Goal: Task Accomplishment & Management: Complete application form

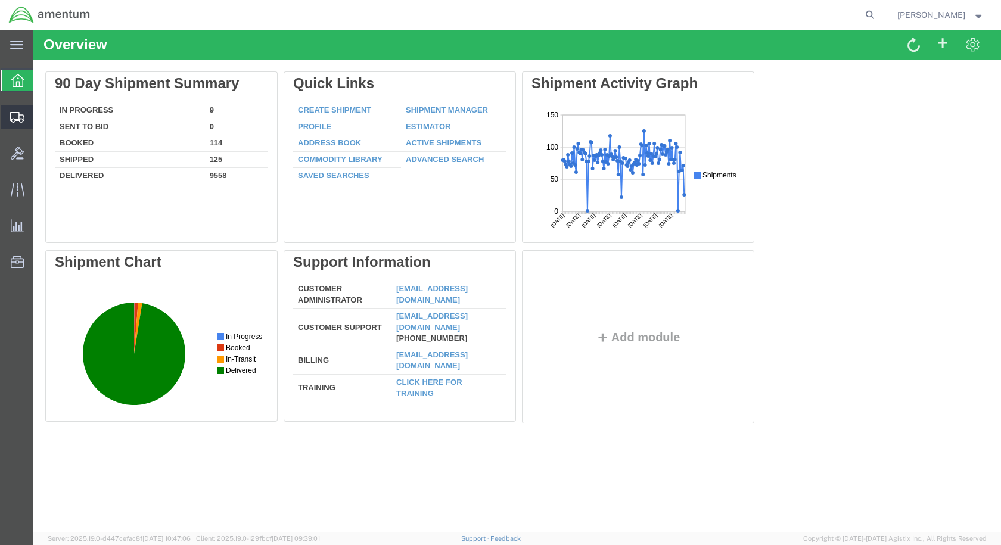
click at [0, 0] on span "Create Shipment" at bounding box center [0, 0] width 0 height 0
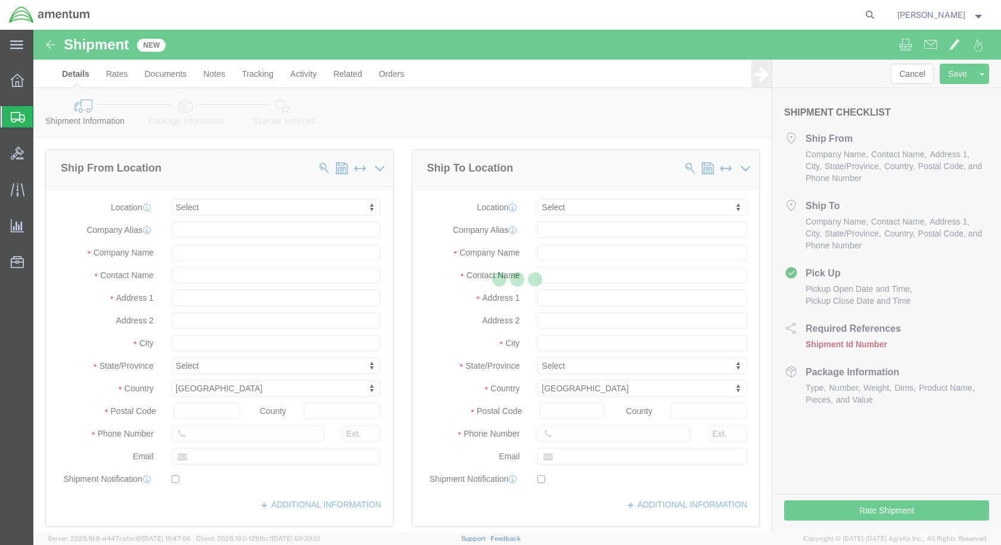
select select
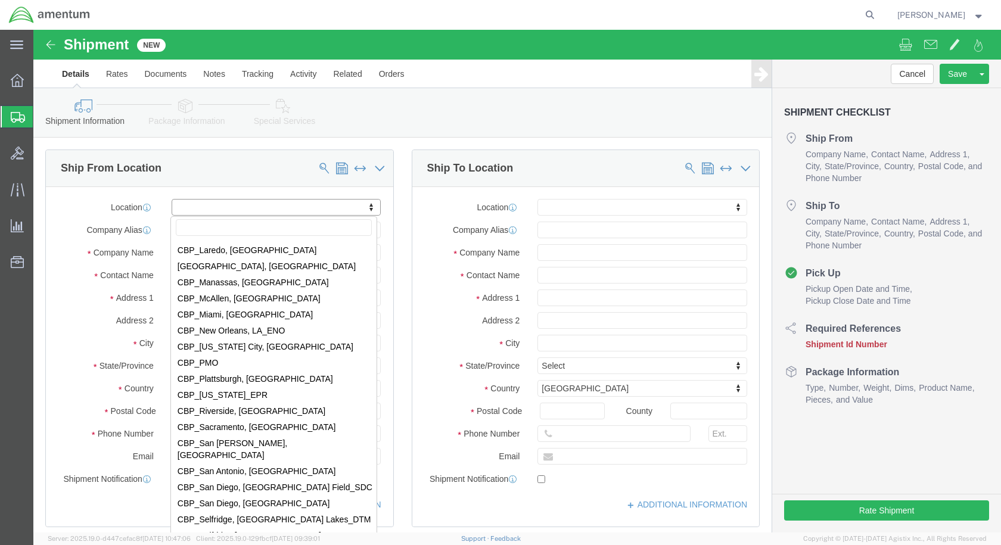
scroll to position [2502, 0]
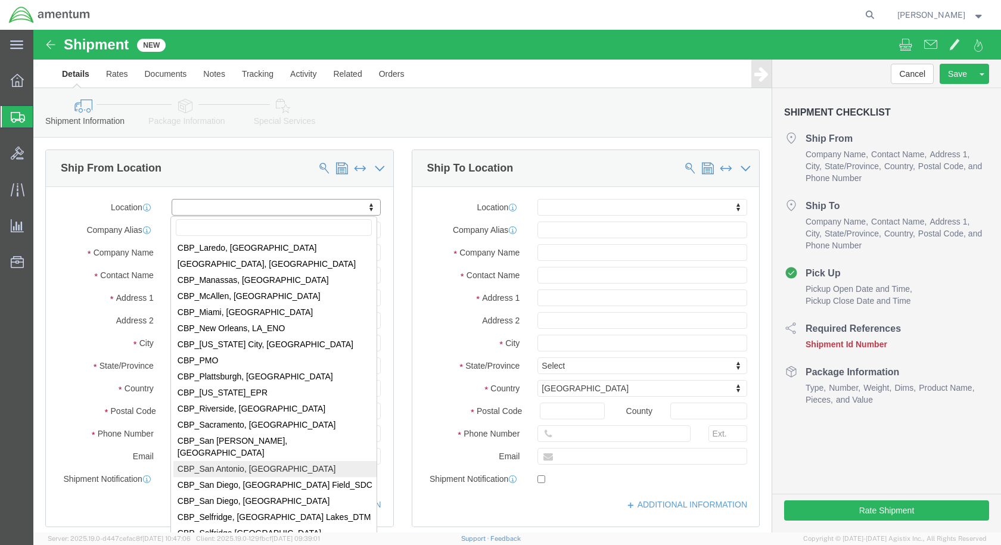
select select "49945"
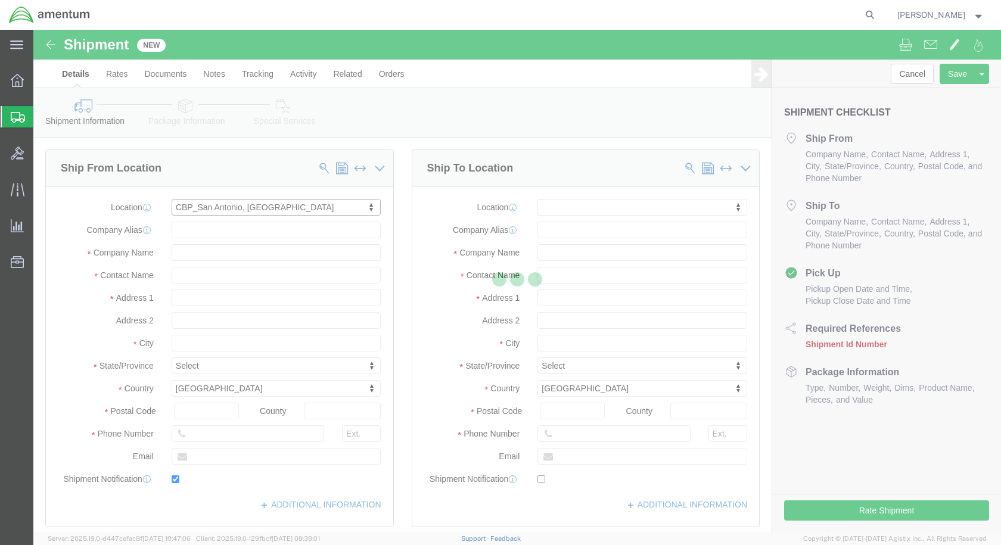
type input "[STREET_ADDRESS][PERSON_NAME]"
type input "Bldg. #2"
type input "78216"
type input "[PHONE_NUMBER]"
type input "[PERSON_NAME][EMAIL_ADDRESS][PERSON_NAME][DOMAIN_NAME]"
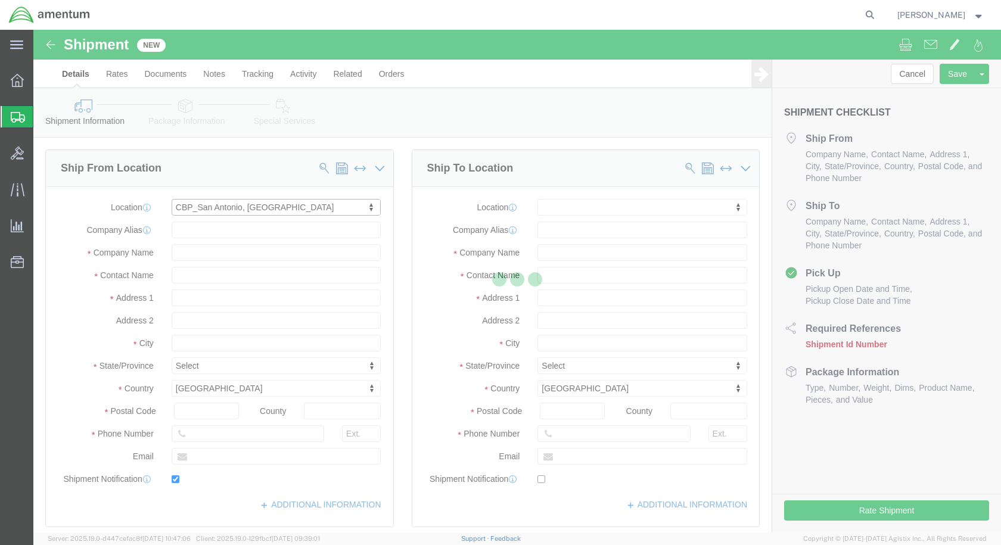
checkbox input "true"
type input "Amentum Services, Inc"
type input "[PERSON_NAME]"
type input "San Antonio"
select select "[GEOGRAPHIC_DATA]"
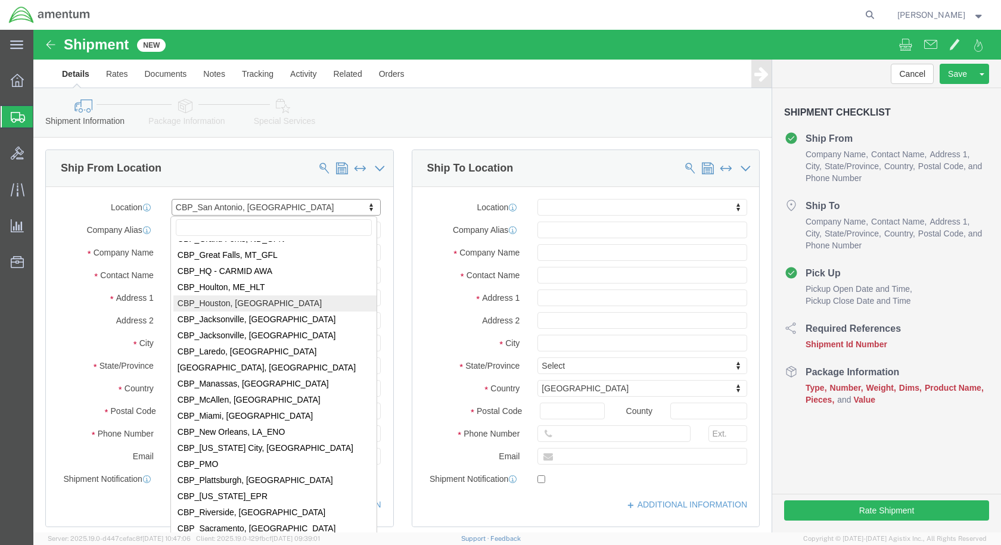
scroll to position [2397, 0]
select select "49927"
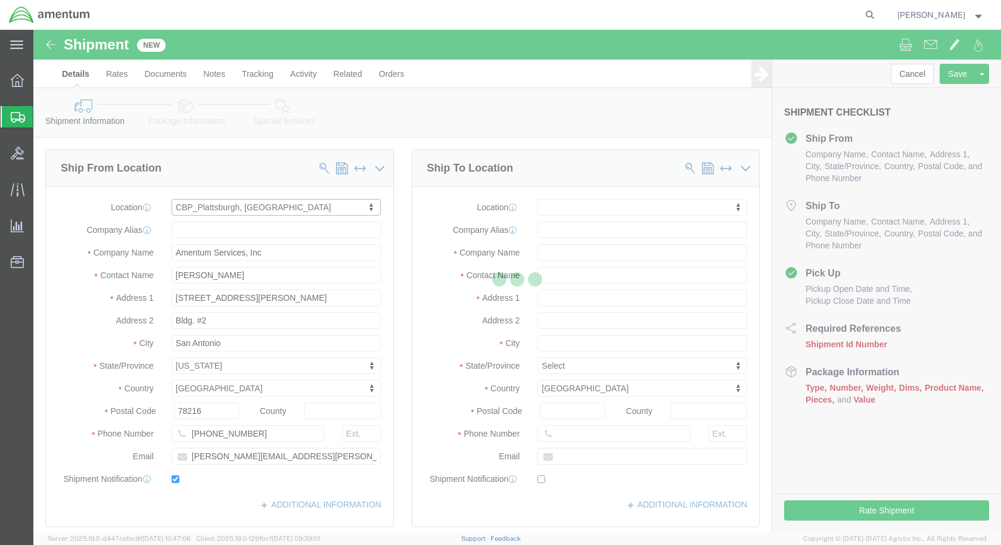
type input "[STREET_ADDRESS][US_STATE]"
type input "12903"
type input "[PHONE_NUMBER]"
type input "[PERSON_NAME][EMAIL_ADDRESS][PERSON_NAME][DOMAIN_NAME]"
type input "[PERSON_NAME]"
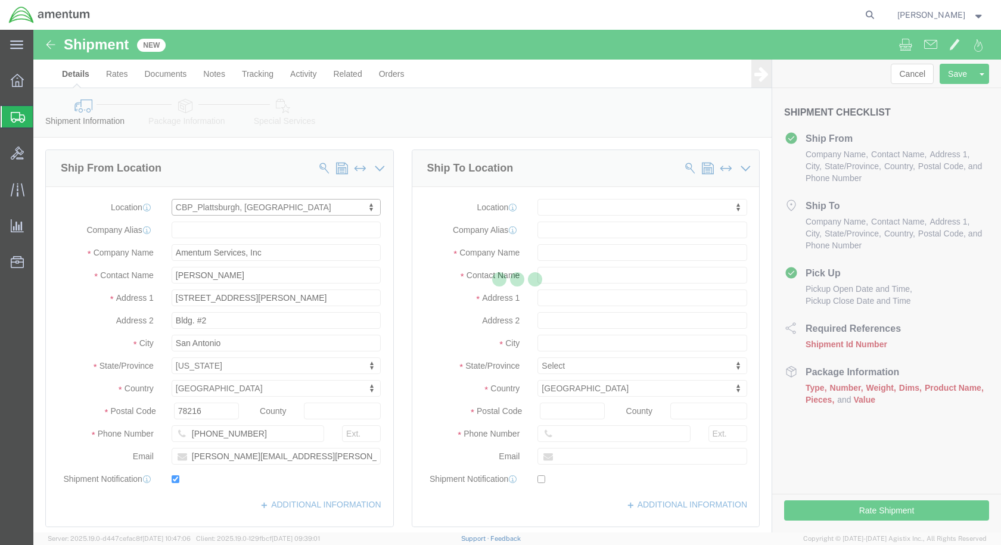
type input "[GEOGRAPHIC_DATA]"
select select "NY"
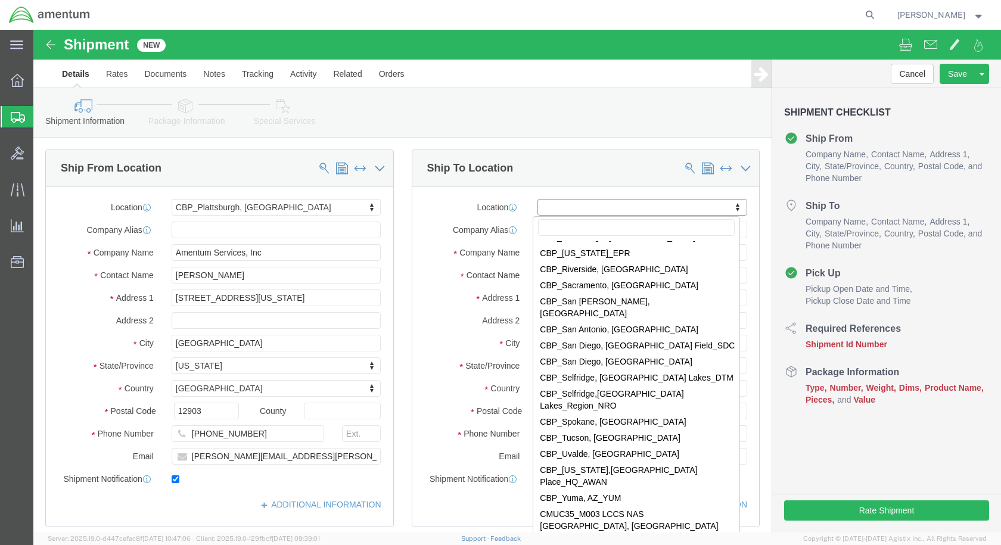
scroll to position [2621, 0]
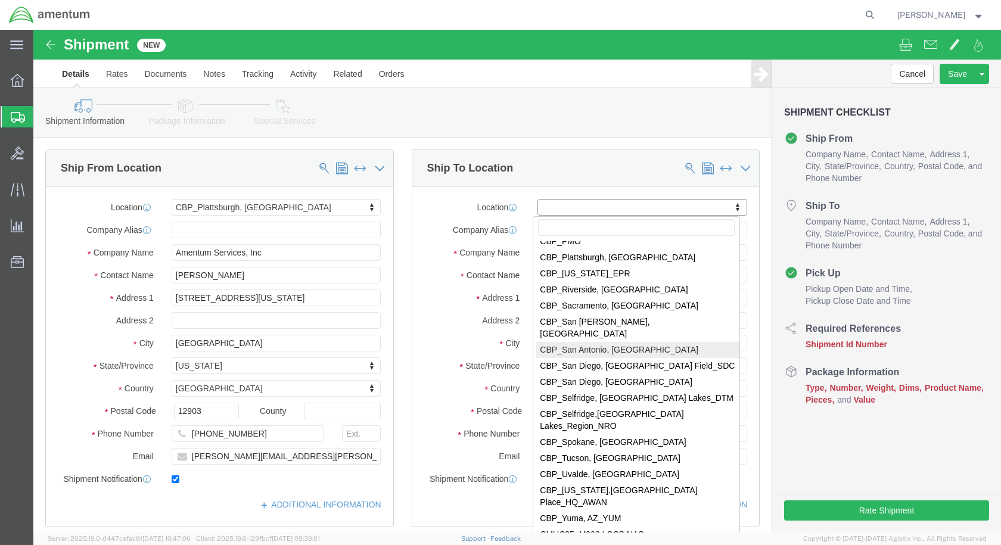
select select "49945"
type input "[STREET_ADDRESS][PERSON_NAME]"
type input "Bldg. #2"
type input "78216"
type input "[PHONE_NUMBER]"
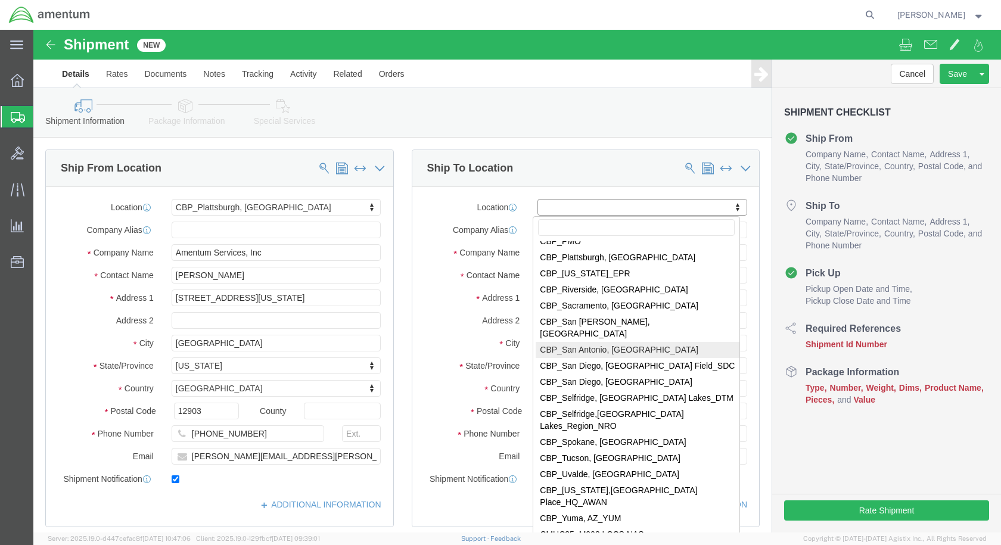
type input "[PERSON_NAME][EMAIL_ADDRESS][PERSON_NAME][DOMAIN_NAME]"
checkbox input "true"
type input "Amentum Services, Inc"
type input "[PERSON_NAME]"
type input "San Antonio"
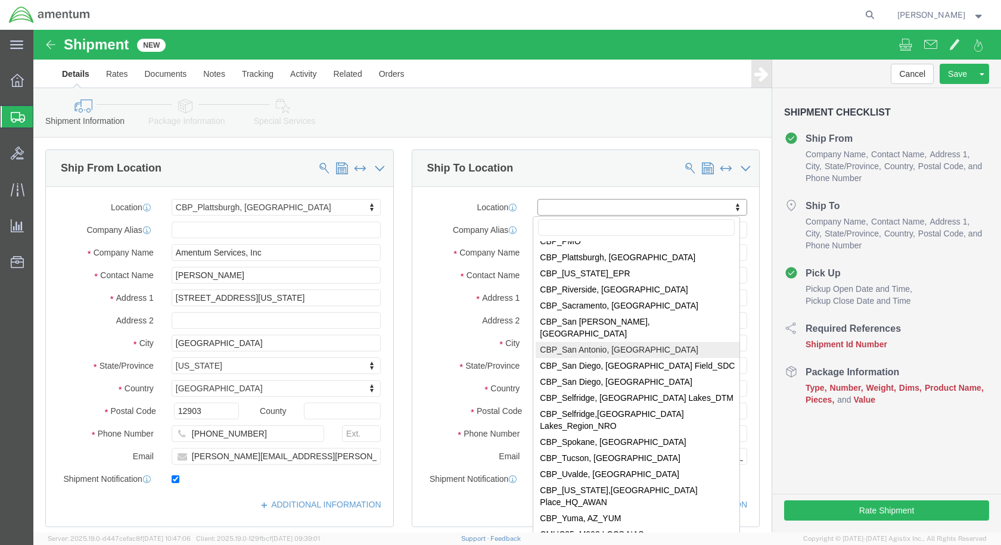
select select "[GEOGRAPHIC_DATA]"
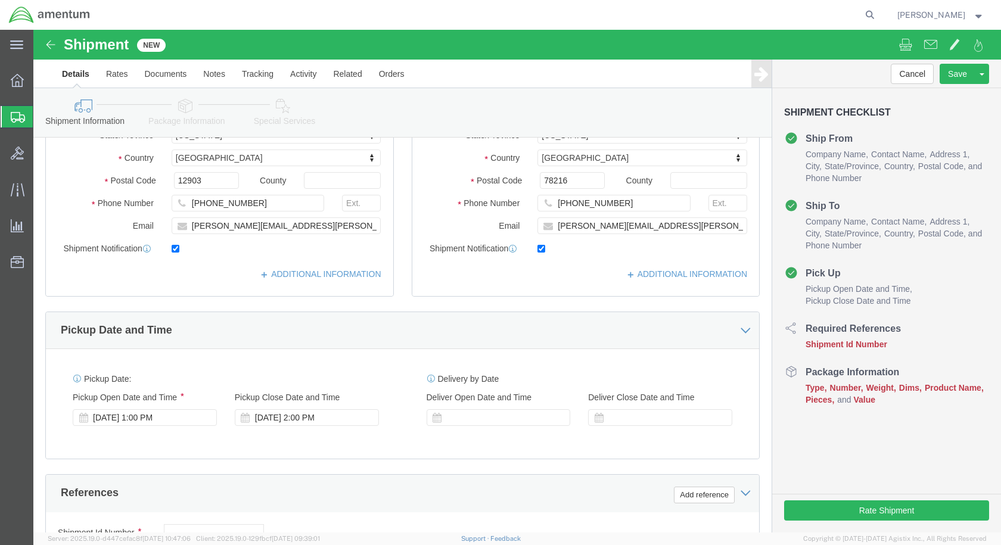
scroll to position [298, 0]
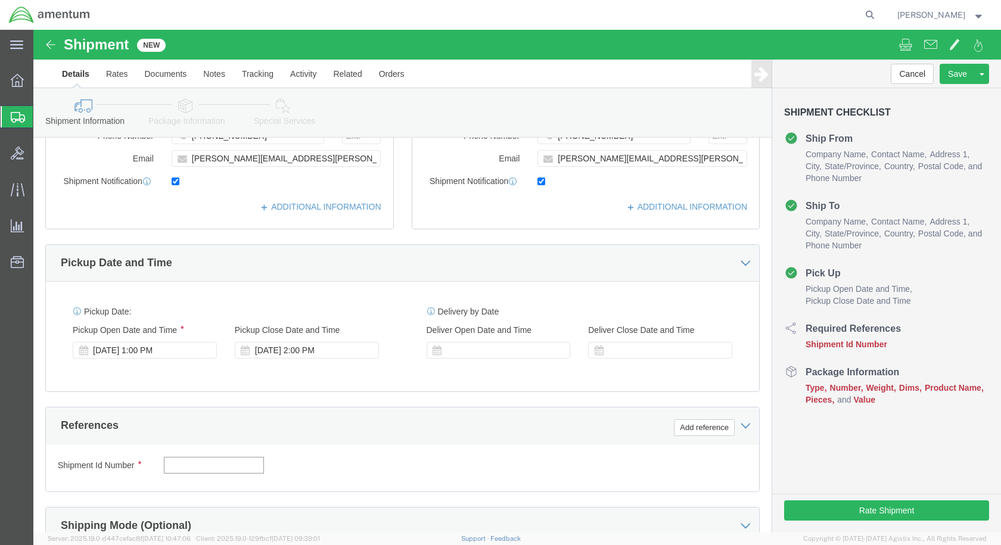
click input "text"
type input "Fuel Lever"
click button "Add reference"
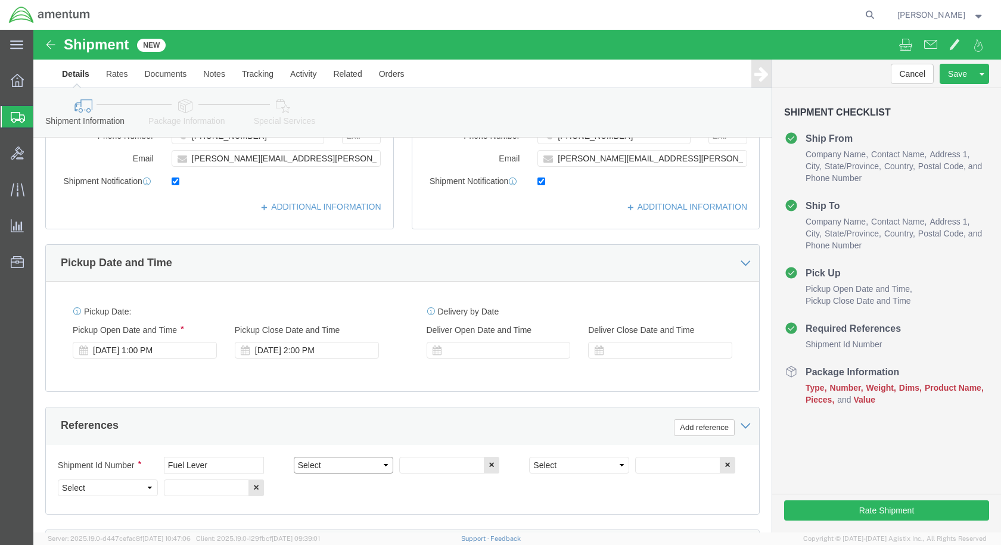
click select "Select Account Type Activity ID Airline Appointment Number ASN Batch Request # …"
select select "CUSTREF"
click select "Select Account Type Activity ID Airline Appointment Number ASN Batch Request # …"
click input "text"
type input "W"
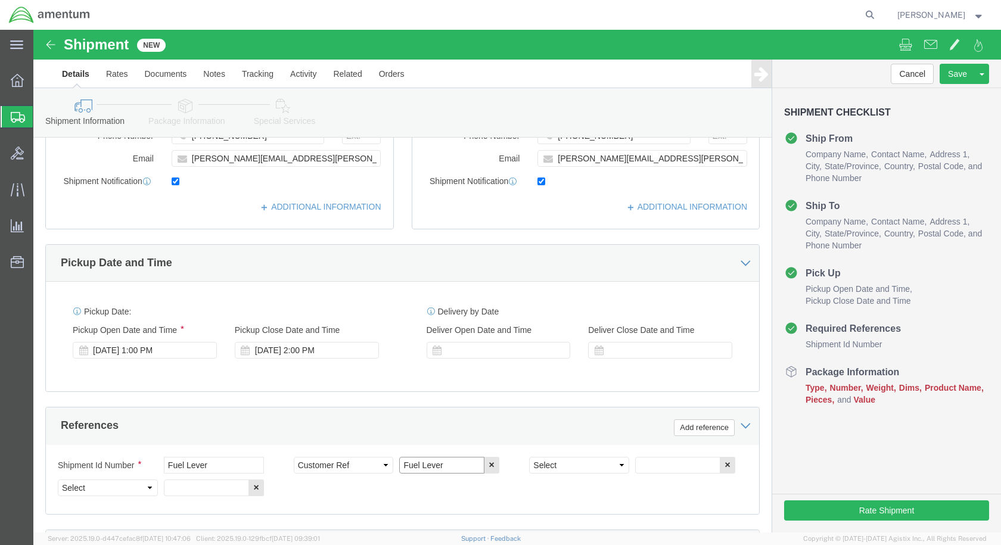
type input "Fuel Lever"
click select "Select Account Type Activity ID Airline Appointment Number ASN Batch Request # …"
select select "DEPT"
click select "Select Account Type Activity ID Airline Appointment Number ASN Batch Request # …"
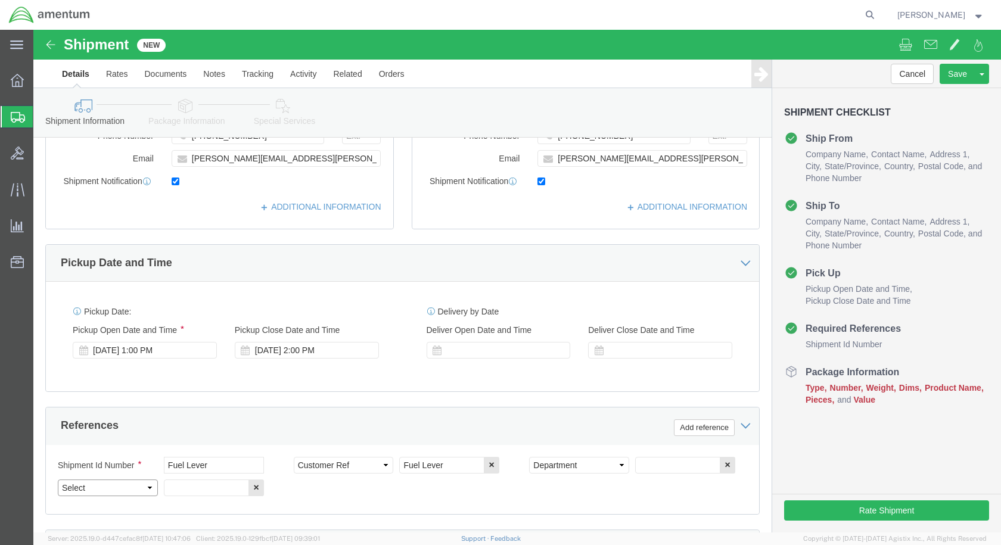
select select "PROJNUM"
click select "Select Account Type Activity ID Airline Appointment Number ASN Batch Request # …"
click input "text"
type input "CBP"
click input "text"
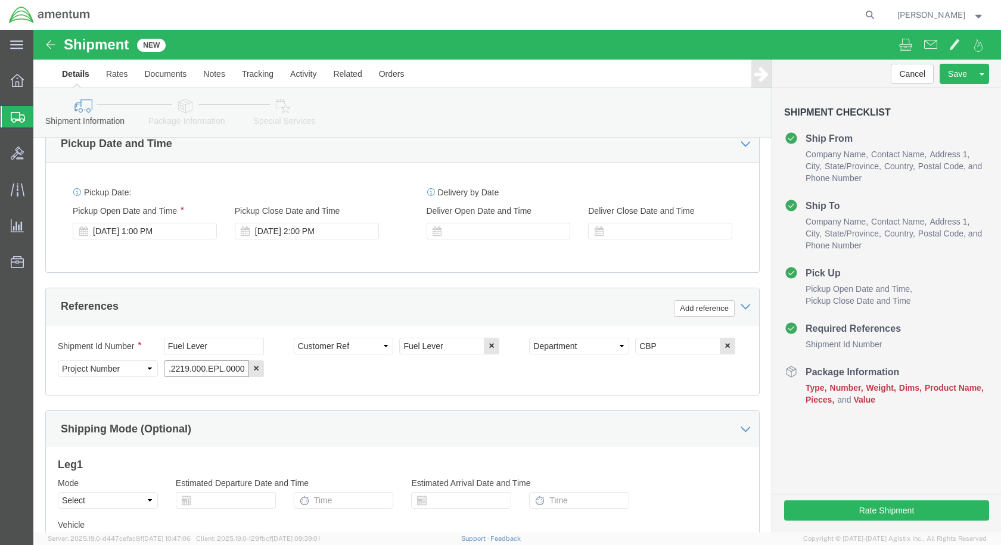
scroll to position [543, 0]
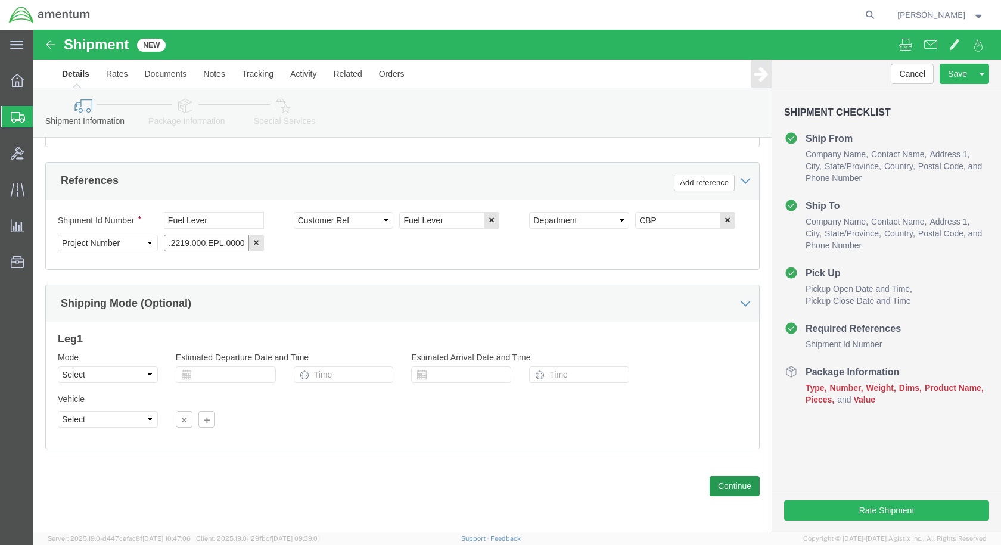
type input "6118.03.03.2219.000.EPL.0000"
click button "Continue"
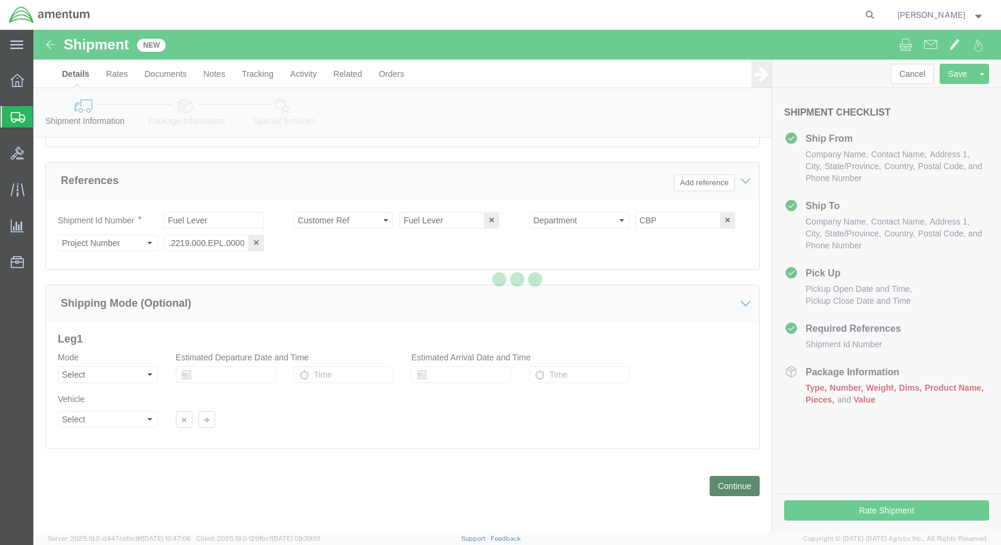
scroll to position [0, 0]
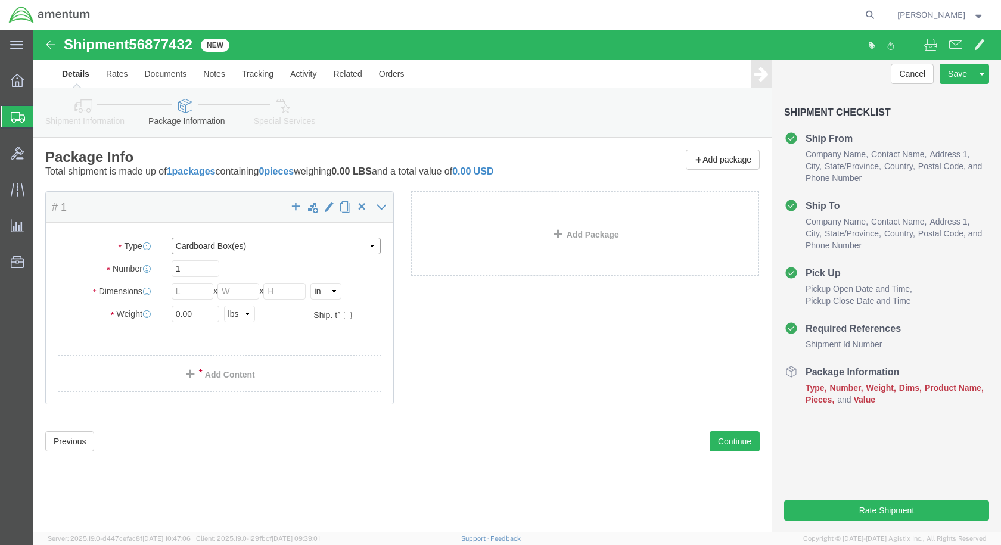
drag, startPoint x: 232, startPoint y: 210, endPoint x: 231, endPoint y: 219, distance: 8.4
click select "Select BCK Boxes Bale(s) Basket(s) Bolt(s) Bottle(s) Buckets Bulk Bundle(s) Can…"
select select "SBX"
click select "Select BCK Boxes Bale(s) Basket(s) Bolt(s) Bottle(s) Buckets Bulk Bundle(s) Can…"
type input "12.25"
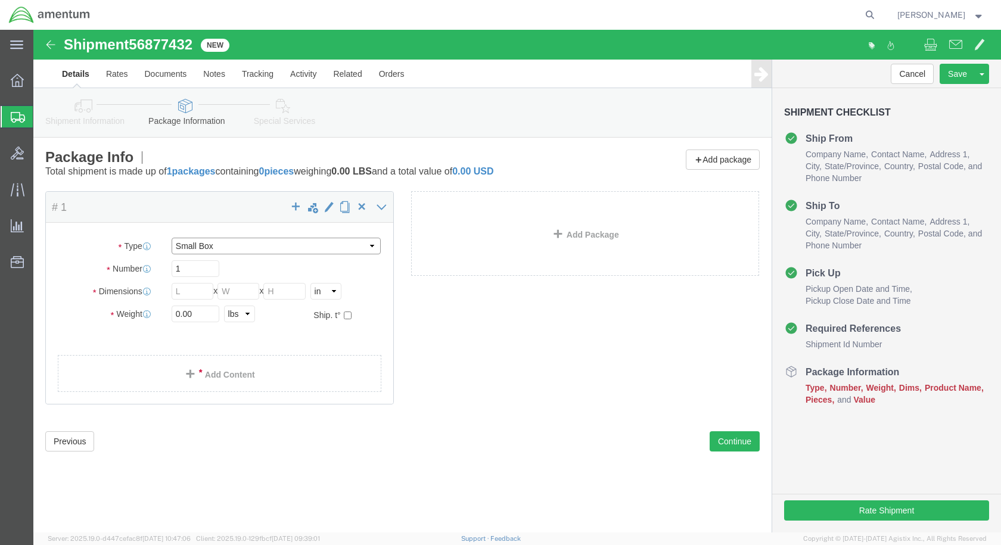
type input "11.00"
type input "1.50"
drag, startPoint x: 174, startPoint y: 288, endPoint x: 111, endPoint y: 279, distance: 63.2
click div "Weight 0.00 Select kgs lbs Ship. t°"
type input "1"
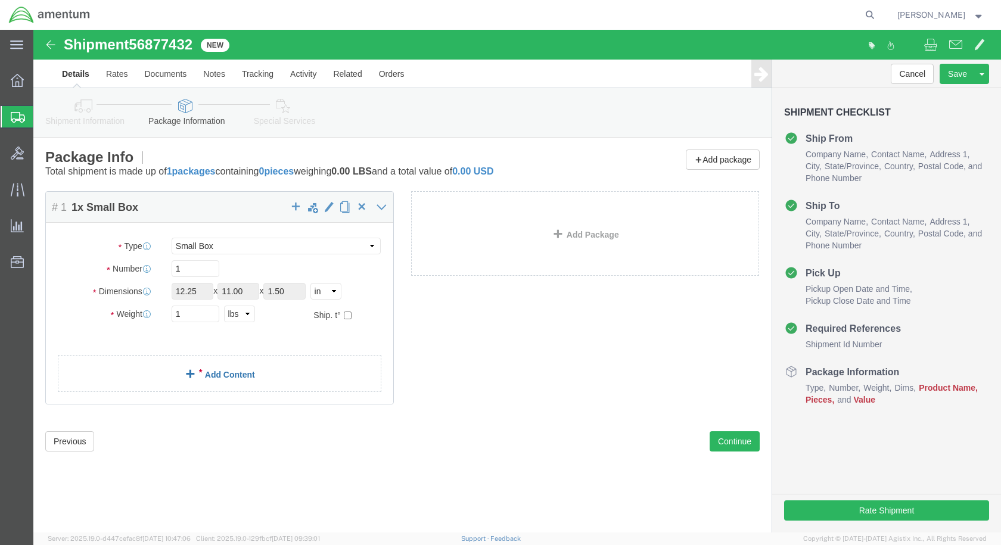
click link "Add Content"
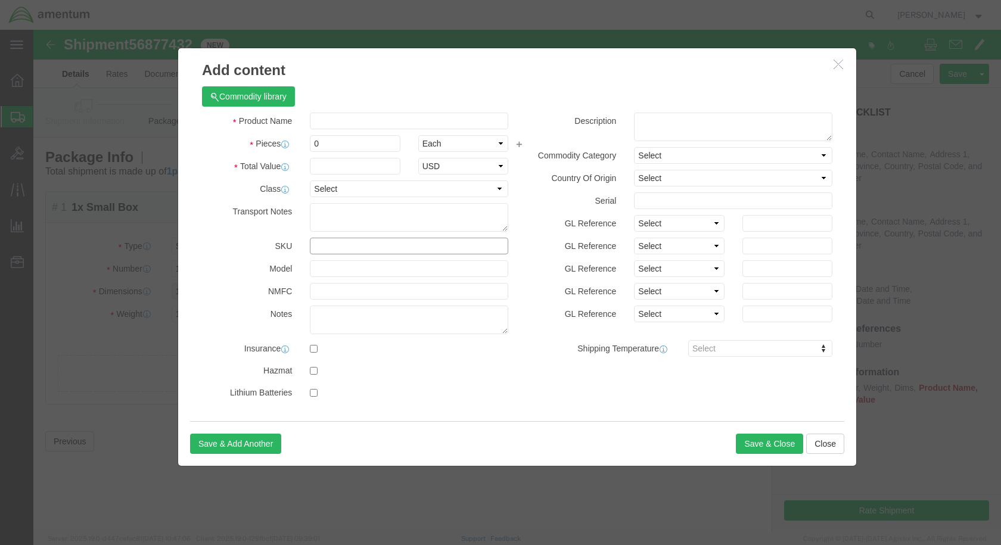
click input "text"
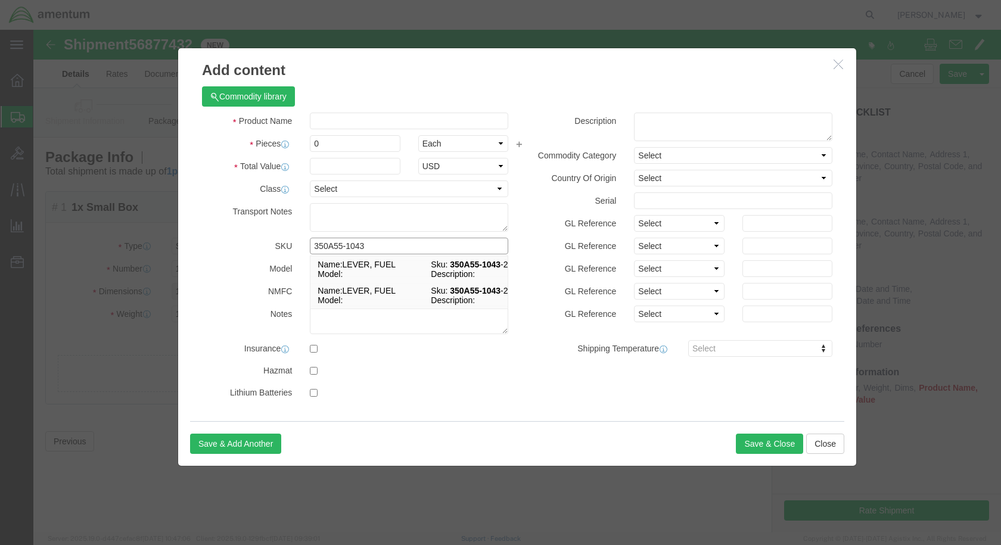
type input "350A55-1043-"
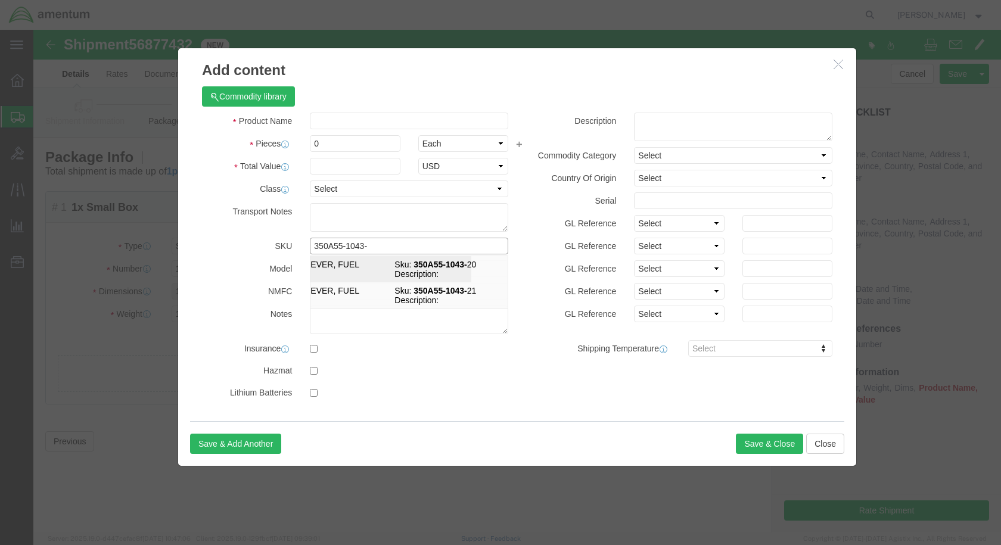
click td "Description:"
select select "USD"
type input "LEVER, FUEL"
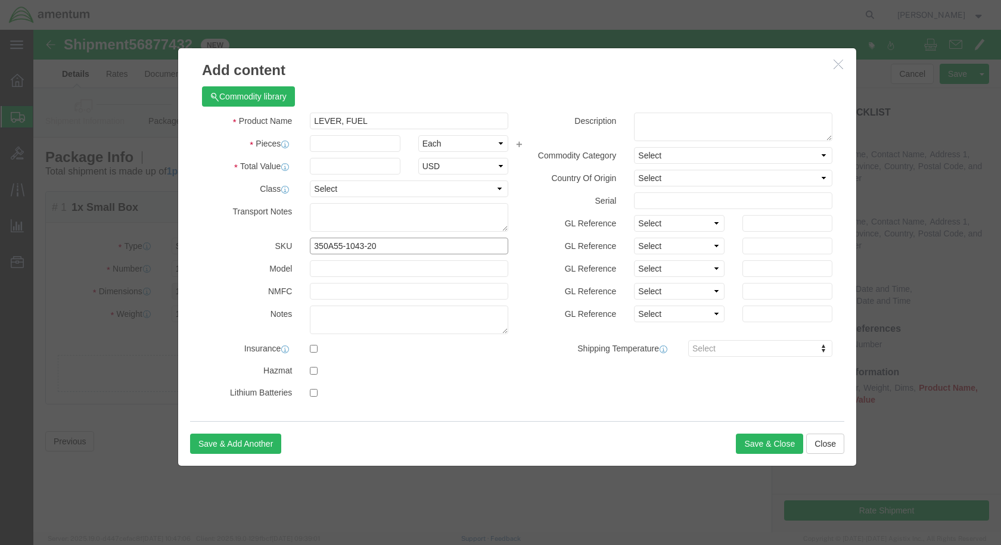
type input "350A55-1043-20"
click input "text"
type input "1"
click input "text"
type input "100"
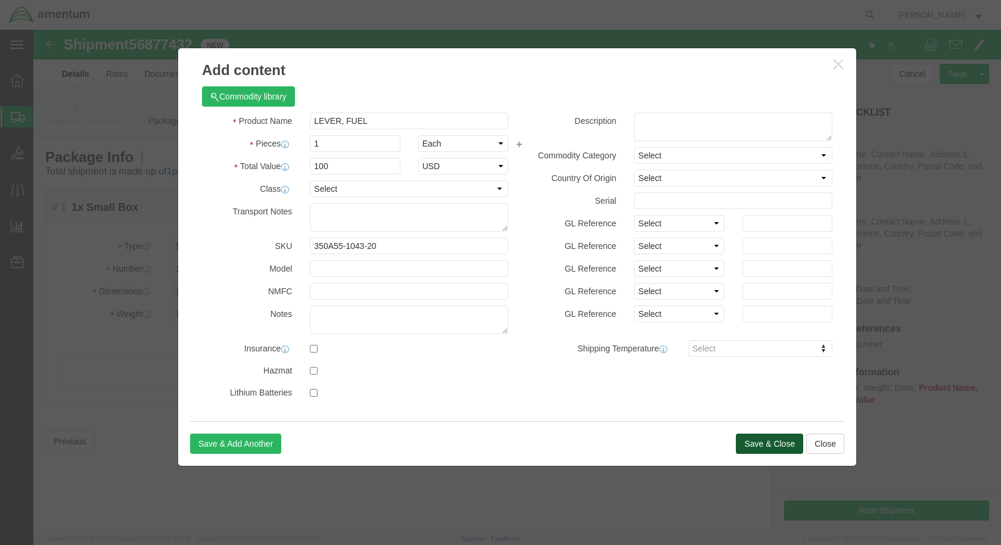
click button "Save & Close"
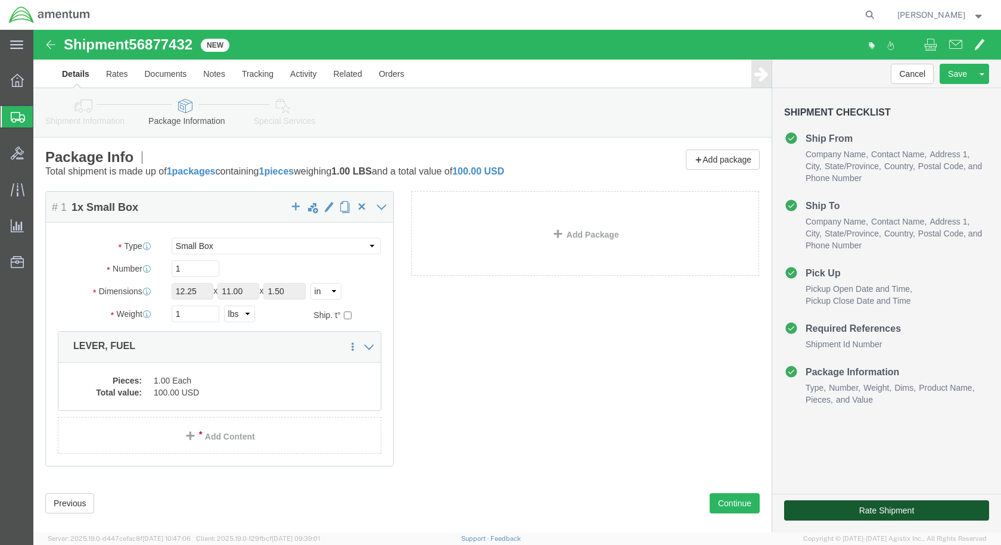
click button "Rate Shipment"
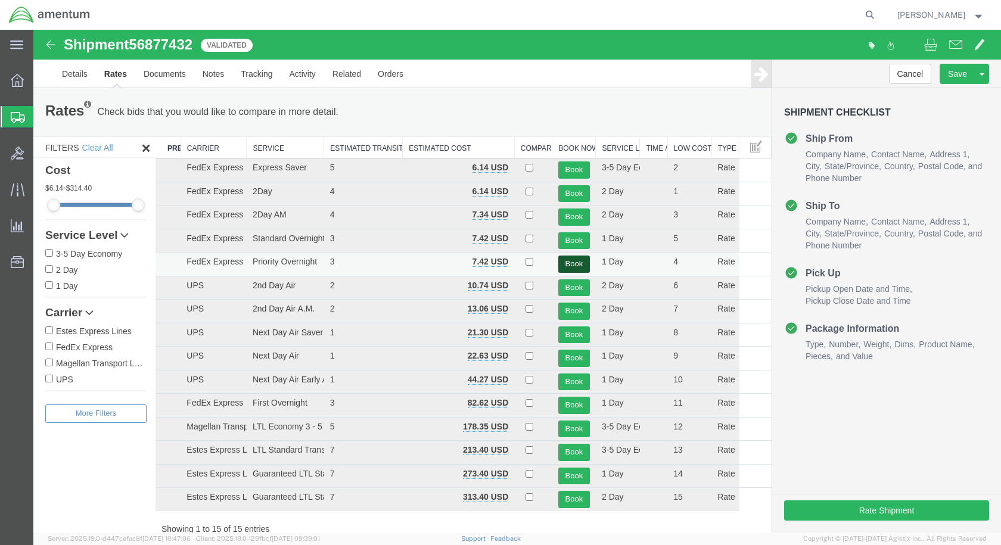
click at [571, 265] on button "Book" at bounding box center [574, 264] width 32 height 17
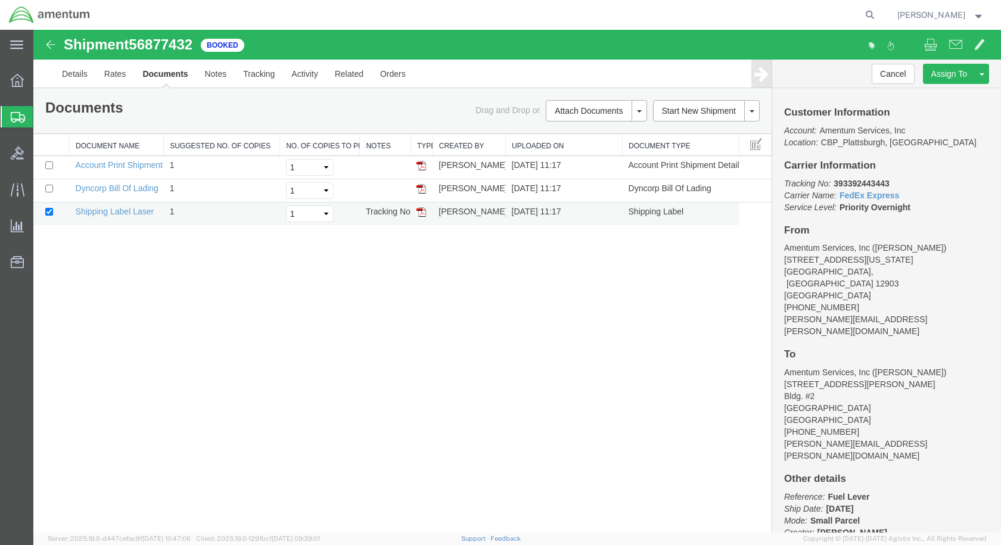
click at [419, 213] on img at bounding box center [421, 212] width 10 height 10
drag, startPoint x: 888, startPoint y: 183, endPoint x: 833, endPoint y: 183, distance: 54.2
click at [833, 183] on p "Tracking No: 393392443443 Carrier Name: FedEx Express FedEx Express Service Lev…" at bounding box center [886, 196] width 205 height 36
copy b "393392443443"
click at [79, 75] on link "Details" at bounding box center [75, 74] width 42 height 29
